Goal: Browse casually: Explore the website without a specific task or goal

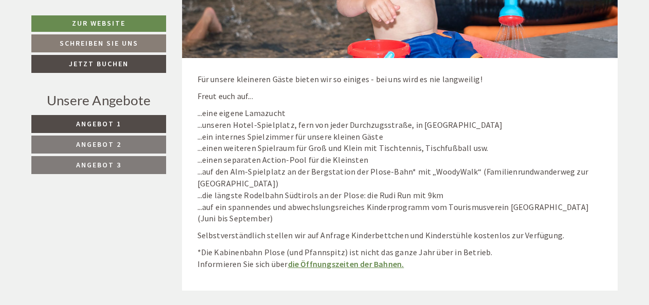
scroll to position [4214, 0]
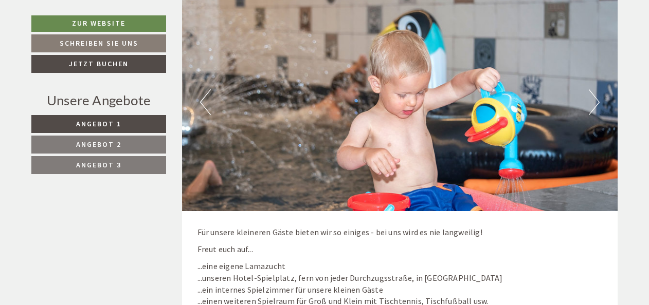
click at [597, 98] on button "Next" at bounding box center [593, 102] width 11 height 26
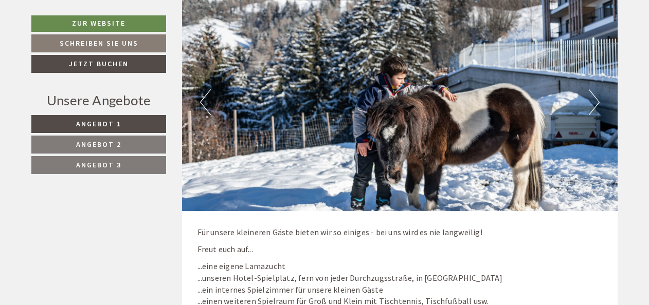
click at [597, 98] on button "Next" at bounding box center [593, 102] width 11 height 26
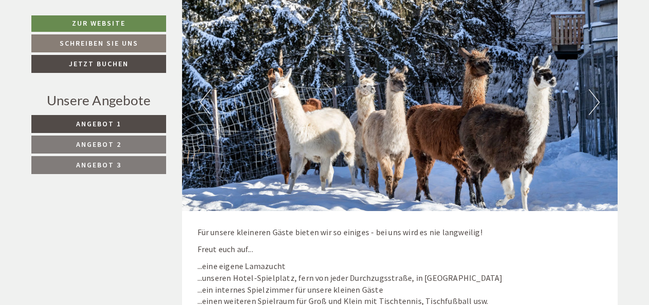
click at [597, 98] on button "Next" at bounding box center [593, 102] width 11 height 26
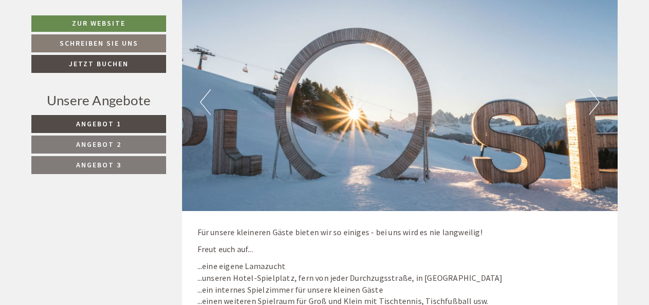
click at [597, 98] on button "Next" at bounding box center [593, 102] width 11 height 26
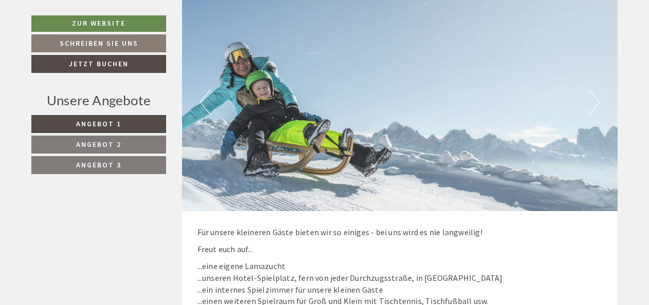
click at [597, 98] on button "Next" at bounding box center [593, 102] width 11 height 26
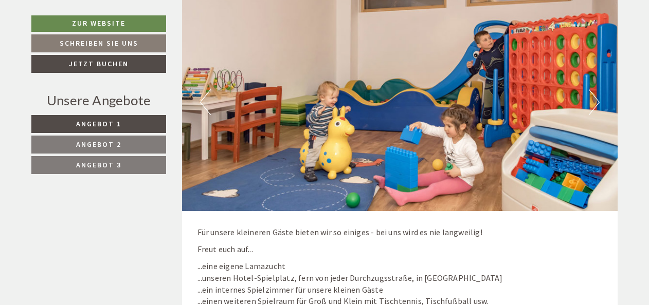
click at [597, 98] on button "Next" at bounding box center [593, 102] width 11 height 26
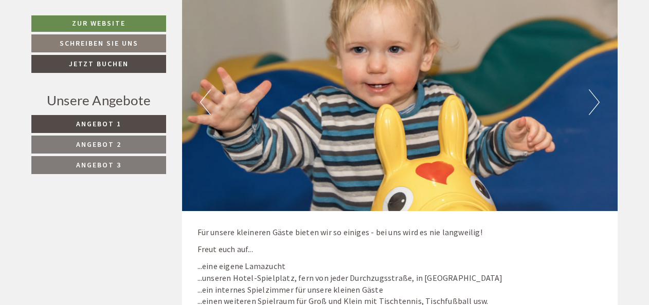
click at [597, 98] on button "Next" at bounding box center [593, 102] width 11 height 26
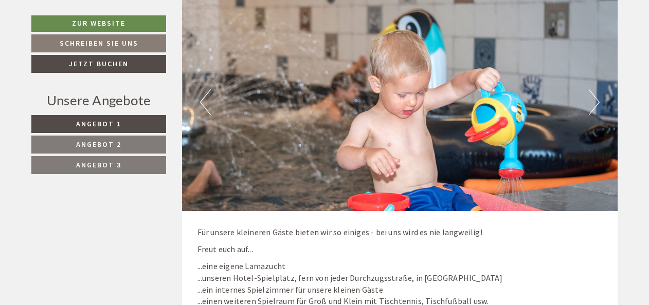
click at [201, 105] on button "Previous" at bounding box center [205, 102] width 11 height 26
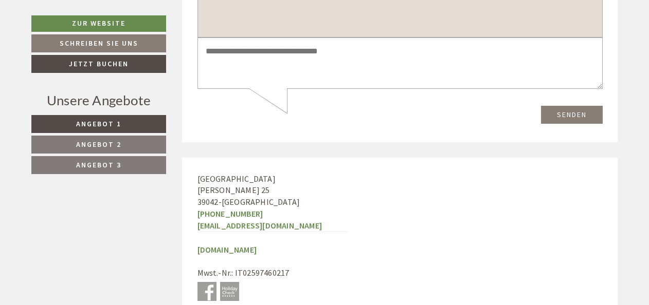
scroll to position [5601, 0]
